Goal: Transaction & Acquisition: Subscribe to service/newsletter

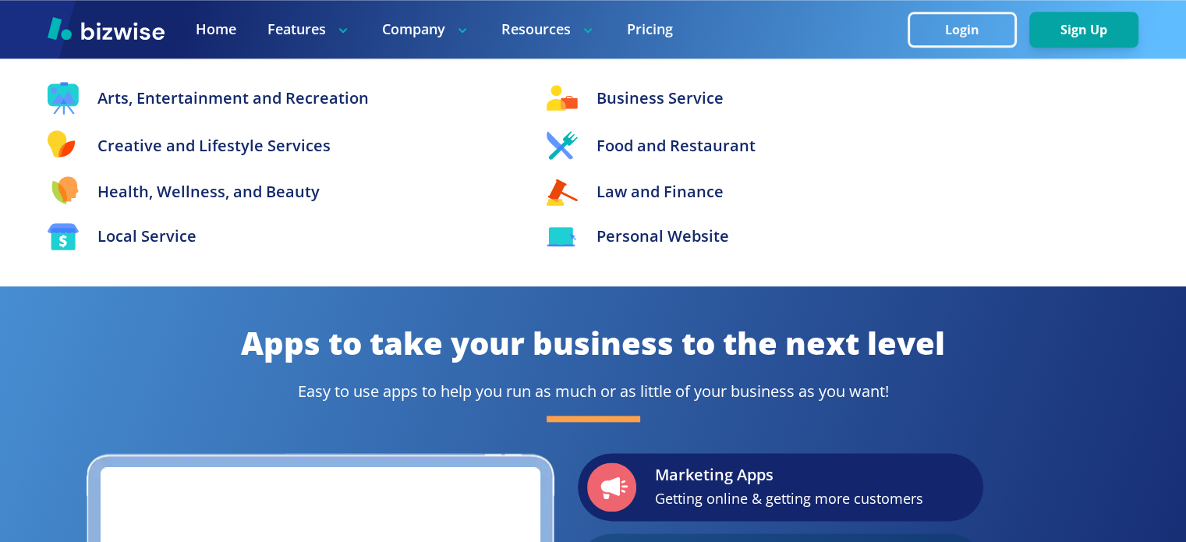
scroll to position [1715, 0]
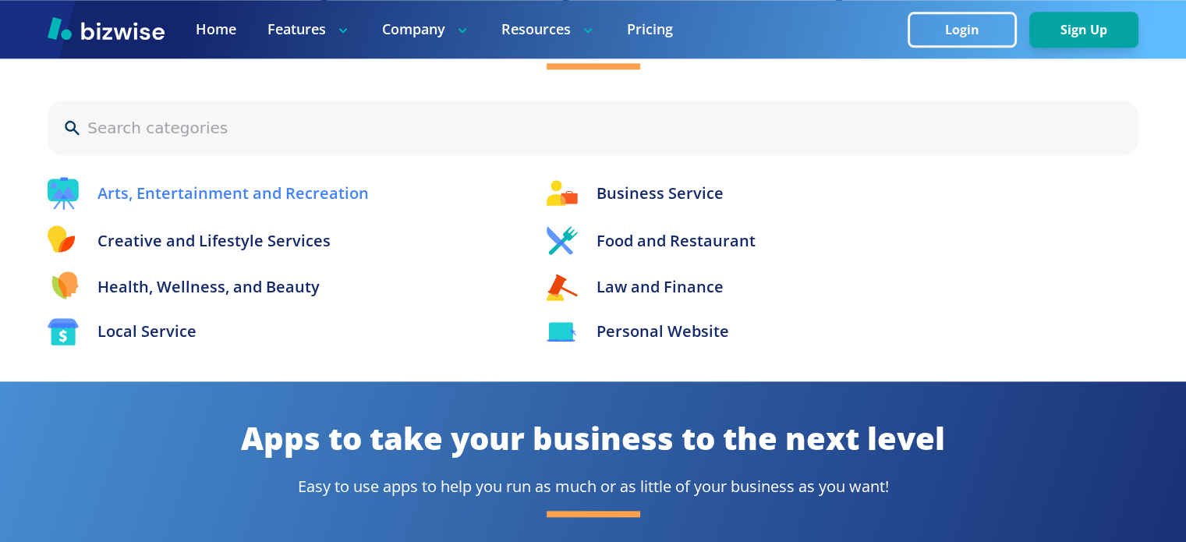
click at [271, 189] on p "Arts, Entertainment and Recreation" at bounding box center [232, 193] width 271 height 23
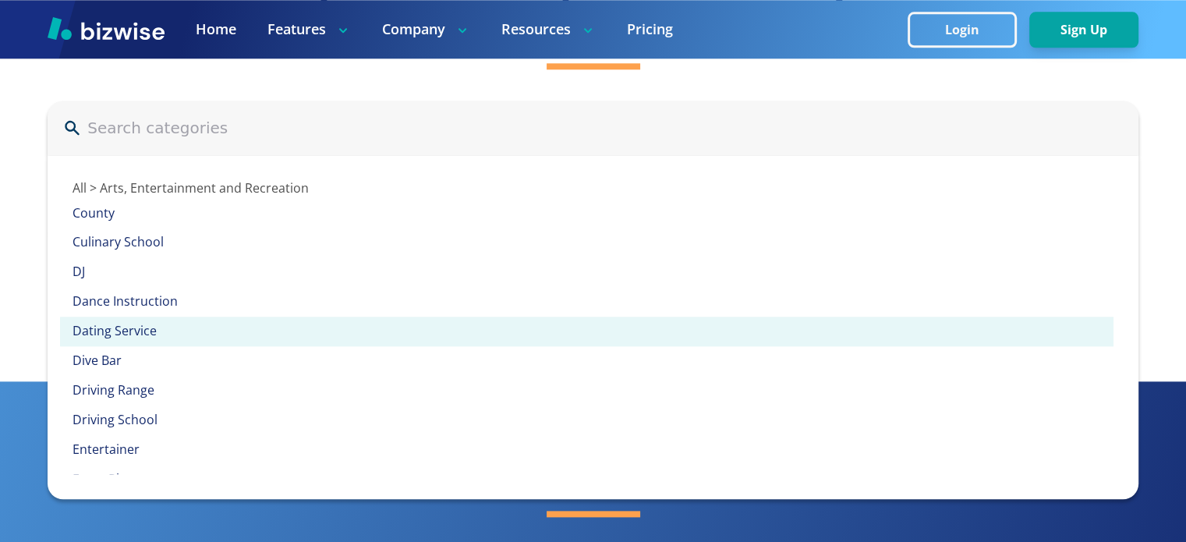
scroll to position [858, 0]
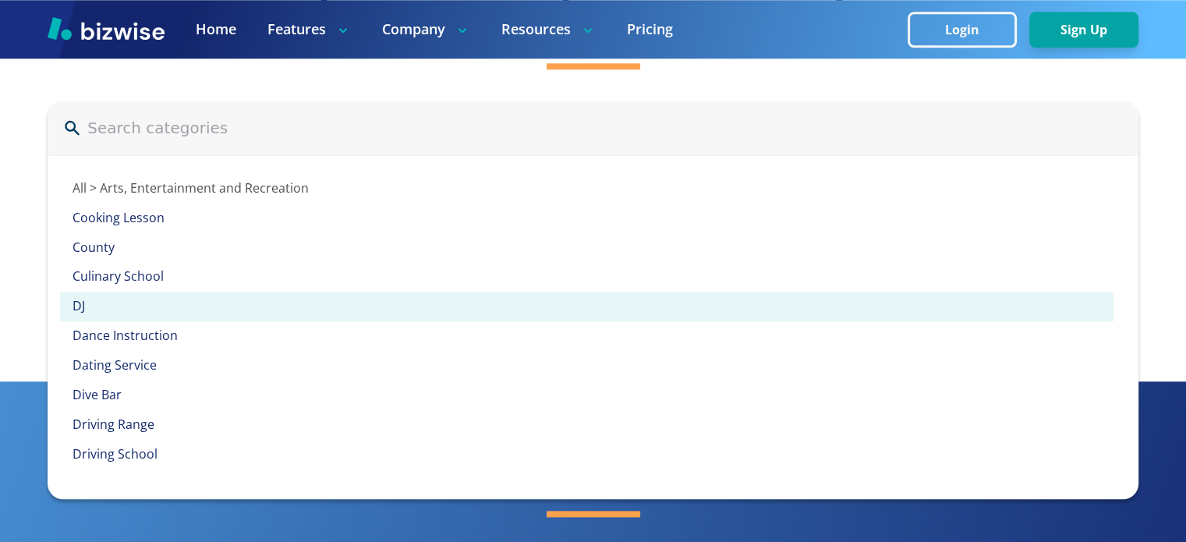
click at [86, 306] on p "DJ" at bounding box center [593, 306] width 1041 height 17
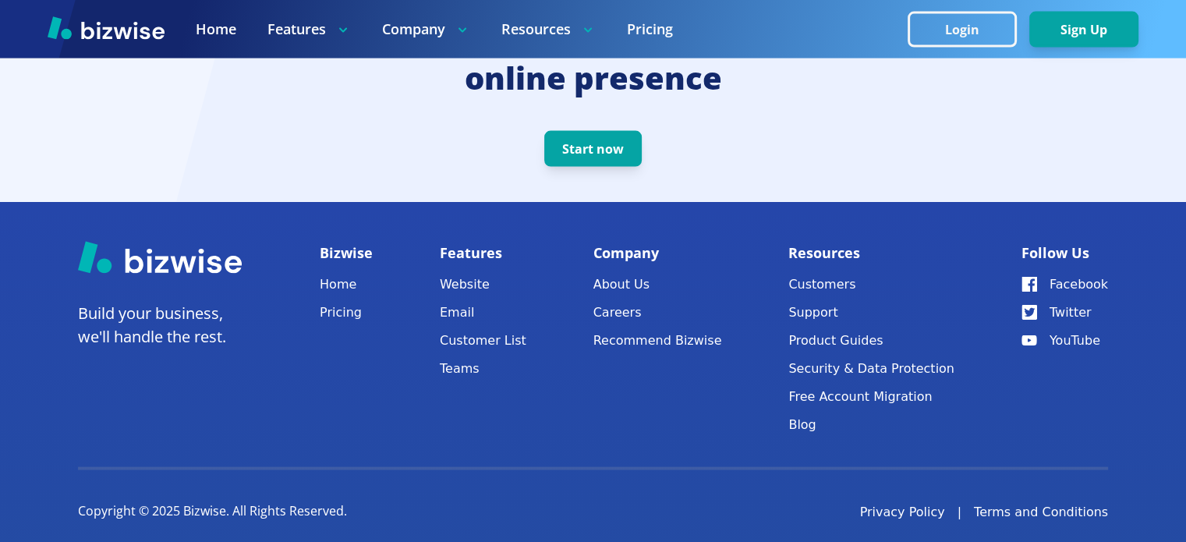
scroll to position [3266, 0]
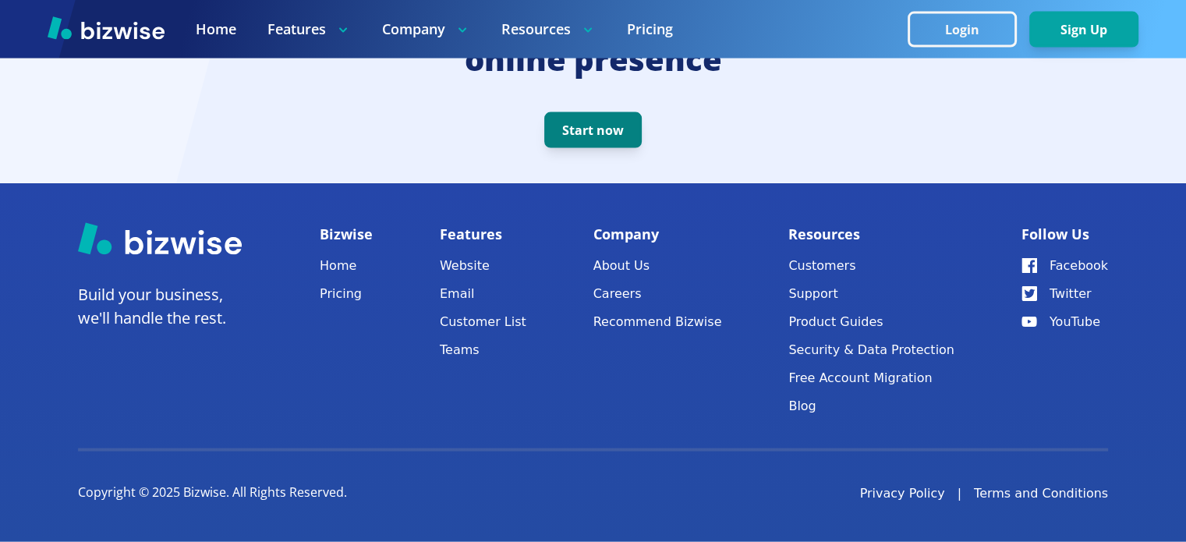
click at [606, 133] on button "Start now" at bounding box center [592, 130] width 97 height 36
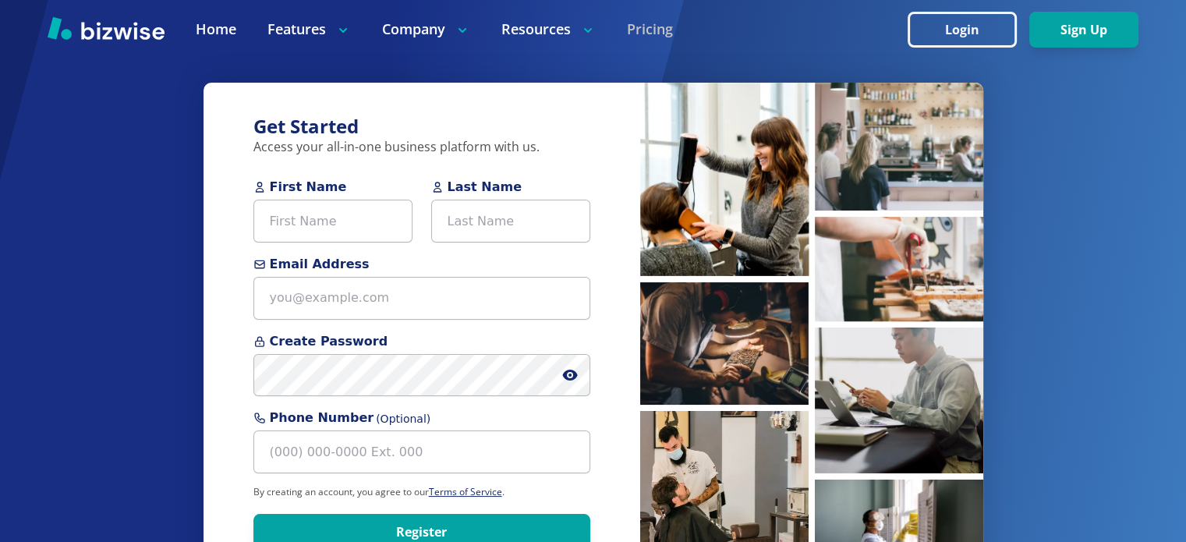
click at [635, 30] on link "Pricing" at bounding box center [650, 28] width 46 height 19
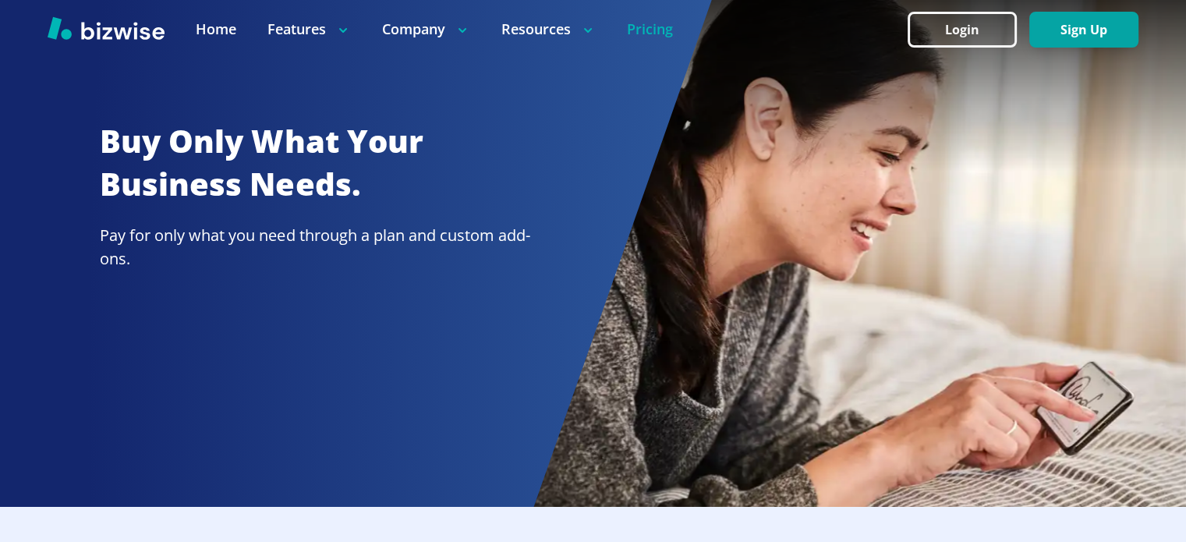
click at [652, 26] on link "Pricing" at bounding box center [650, 28] width 46 height 19
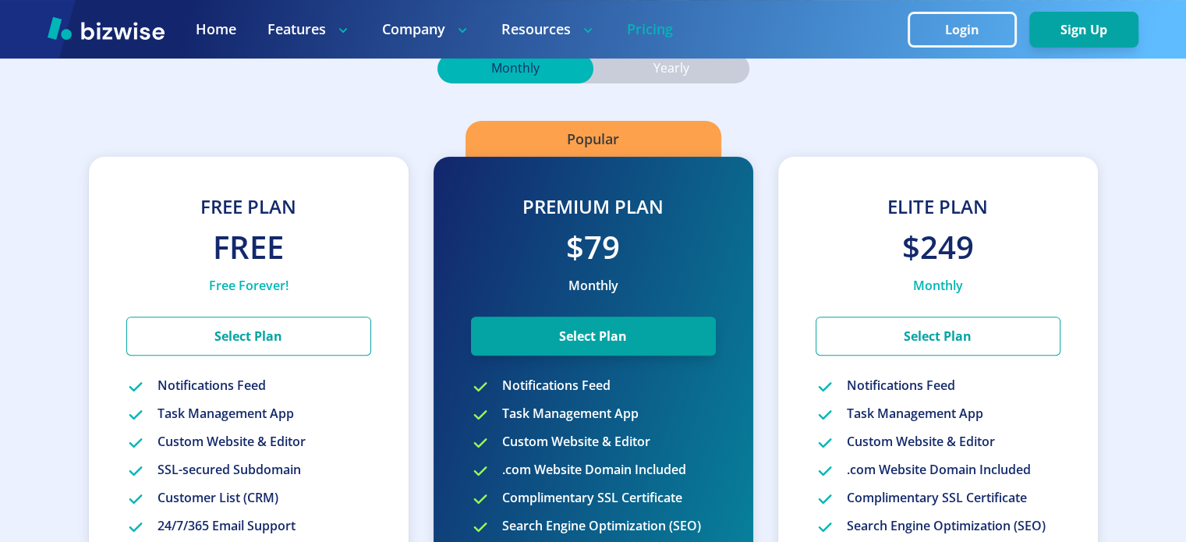
scroll to position [468, 0]
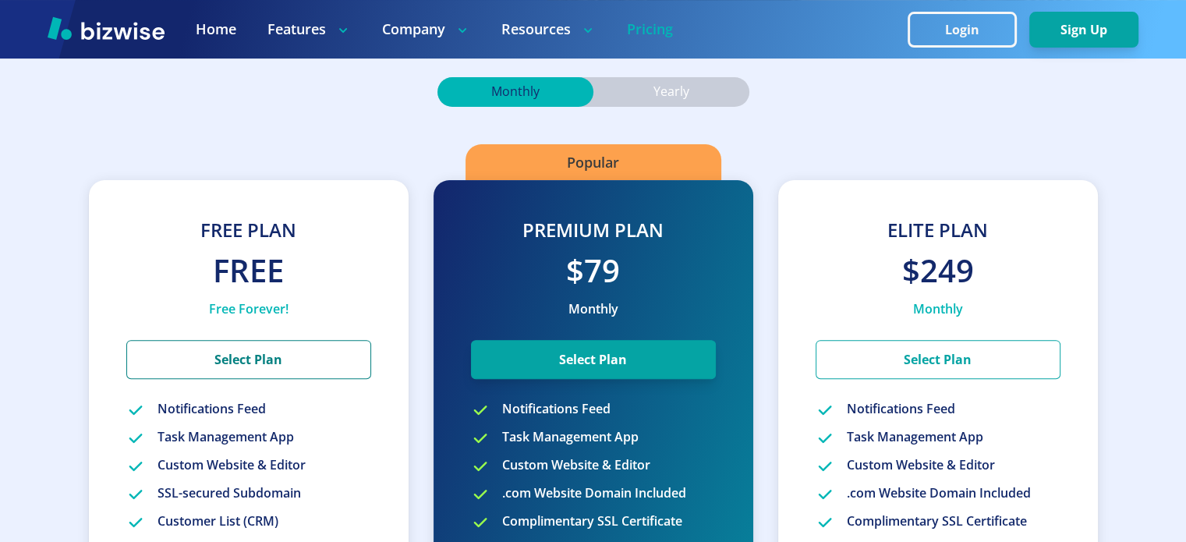
click at [286, 361] on button "Select Plan" at bounding box center [248, 359] width 245 height 39
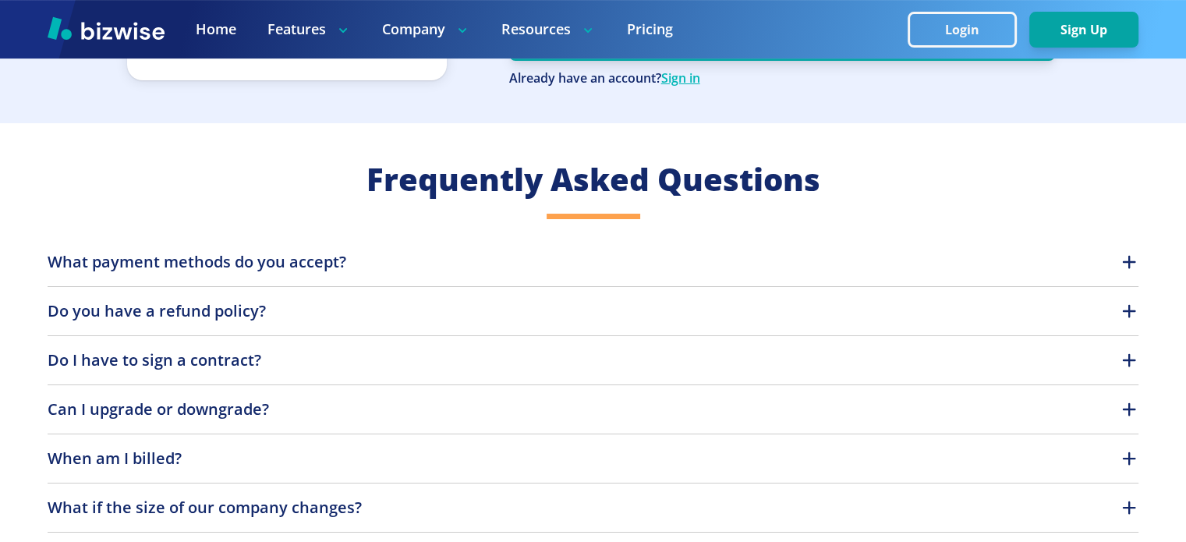
scroll to position [546, 0]
